Goal: Check status: Check status

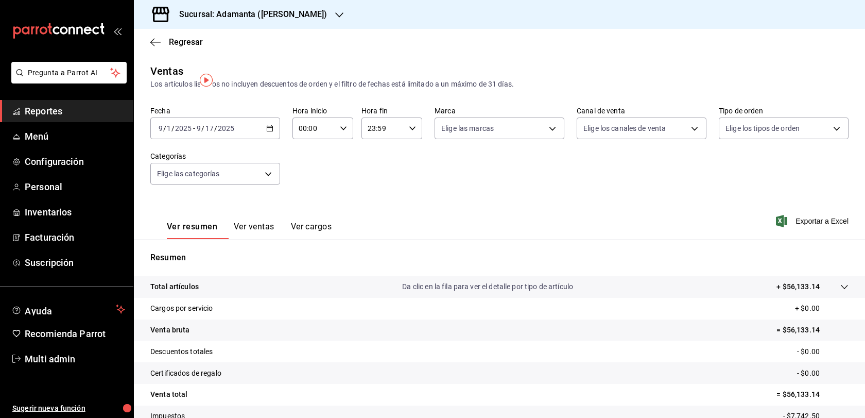
click at [273, 239] on button "Ver ventas" at bounding box center [254, 230] width 41 height 18
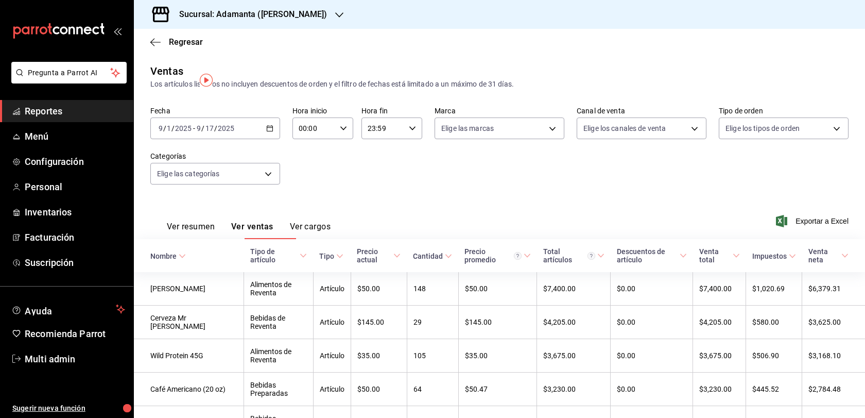
click at [272, 132] on icon "button" at bounding box center [269, 128] width 7 height 7
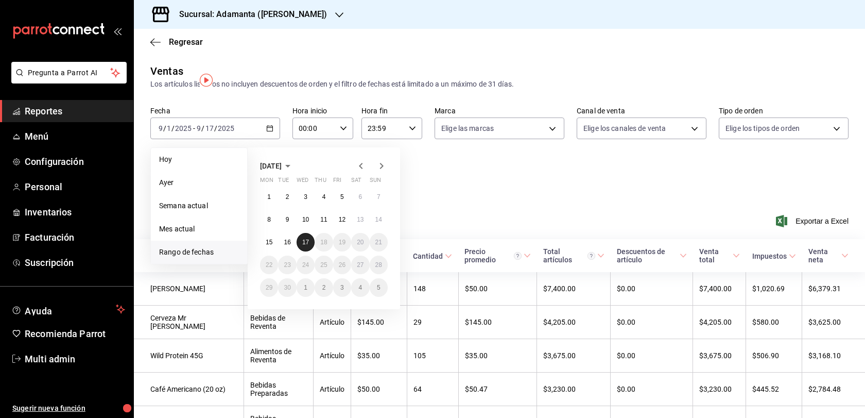
click at [309, 246] on abbr "17" at bounding box center [305, 241] width 7 height 7
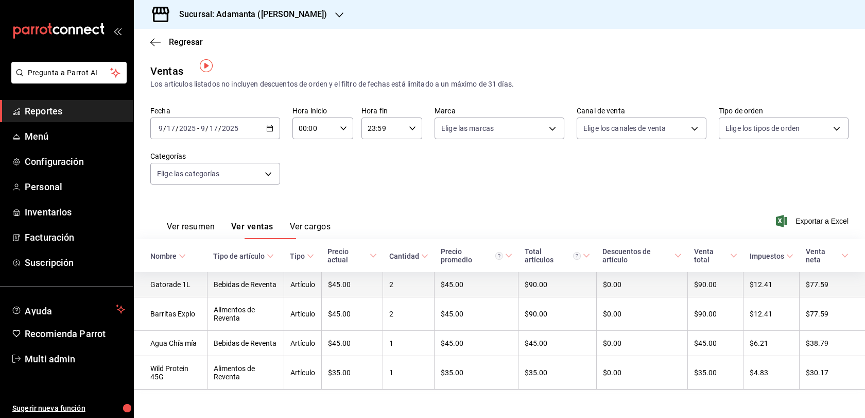
scroll to position [88, 0]
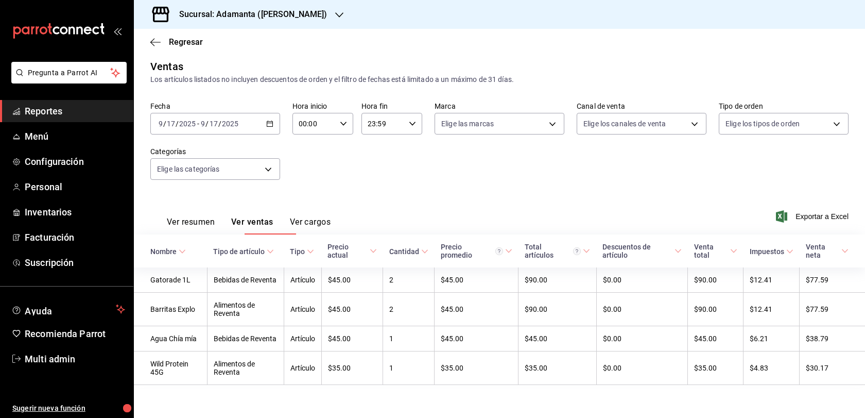
click at [215, 217] on button "Ver resumen" at bounding box center [191, 226] width 48 height 18
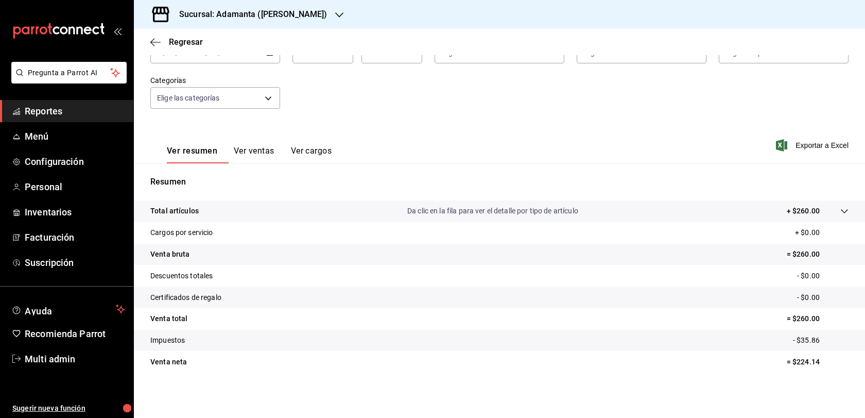
click at [272, 161] on button "Ver ventas" at bounding box center [254, 155] width 41 height 18
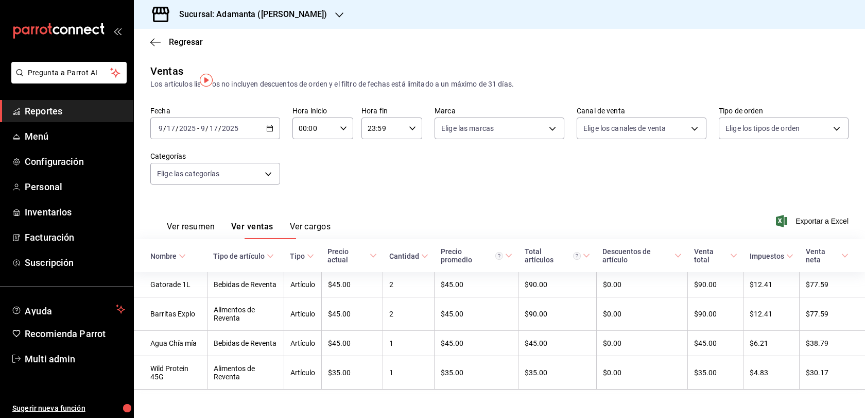
click at [215, 239] on button "Ver resumen" at bounding box center [191, 230] width 48 height 18
